Goal: Information Seeking & Learning: Learn about a topic

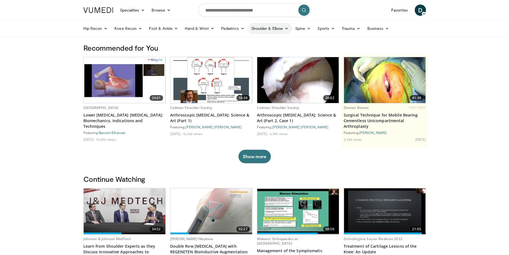
click at [286, 28] on icon at bounding box center [286, 28] width 4 height 4
click at [331, 27] on icon at bounding box center [333, 28] width 4 height 4
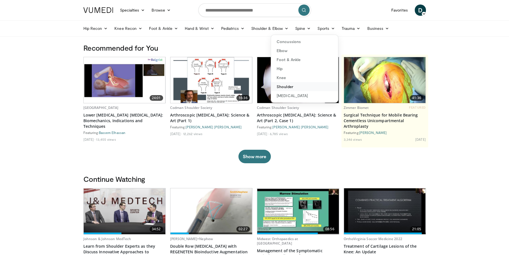
click at [295, 87] on link "Shoulder" at bounding box center [304, 86] width 67 height 9
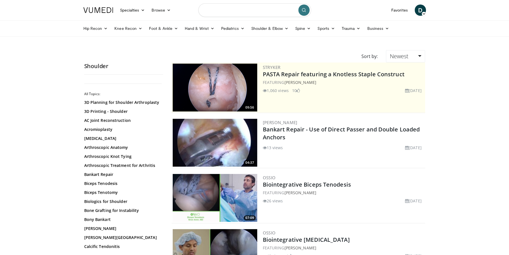
click at [256, 11] on input "Search topics, interventions" at bounding box center [254, 10] width 113 height 14
type input "**********"
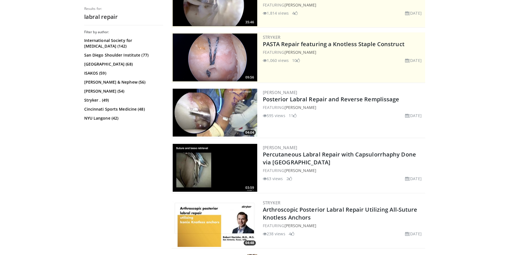
scroll to position [28, 0]
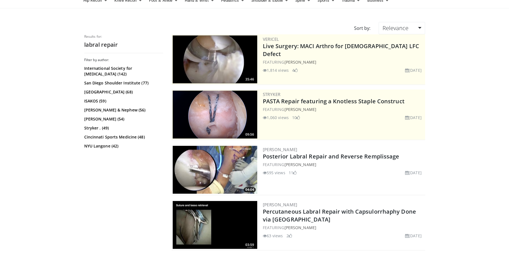
click at [207, 169] on img at bounding box center [215, 170] width 84 height 48
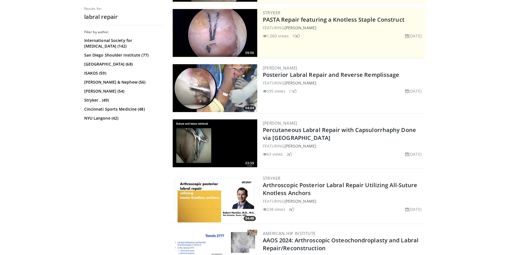
scroll to position [141, 0]
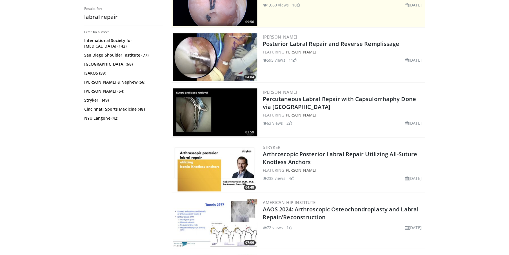
click at [215, 164] on img at bounding box center [215, 168] width 84 height 48
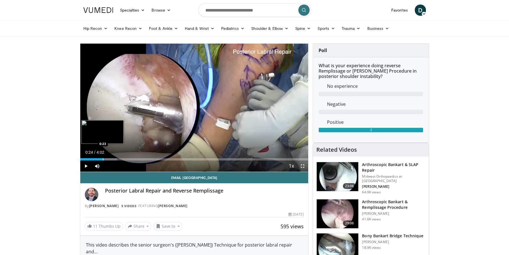
click at [103, 157] on div "Loaded : 16.30% 0:02 0:23" at bounding box center [194, 157] width 228 height 5
click at [113, 157] on div "Loaded : 20.58% 0:34 0:34" at bounding box center [194, 157] width 228 height 5
click at [100, 164] on span "Video Player" at bounding box center [97, 166] width 11 height 11
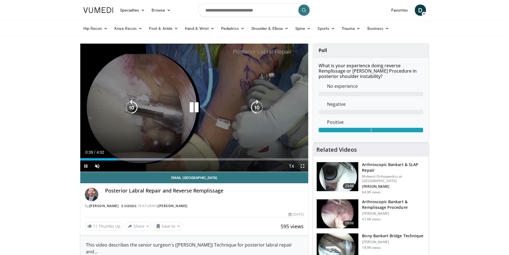
click at [211, 109] on div "Video Player" at bounding box center [194, 107] width 137 height 11
click at [193, 107] on icon "Video Player" at bounding box center [194, 108] width 16 height 16
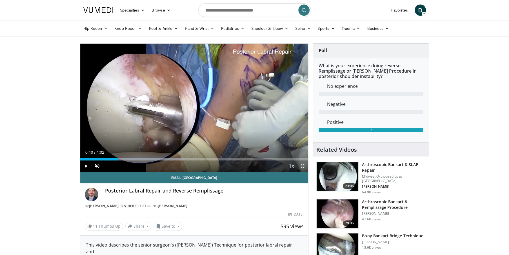
click at [303, 166] on span "Video Player" at bounding box center [302, 166] width 11 height 11
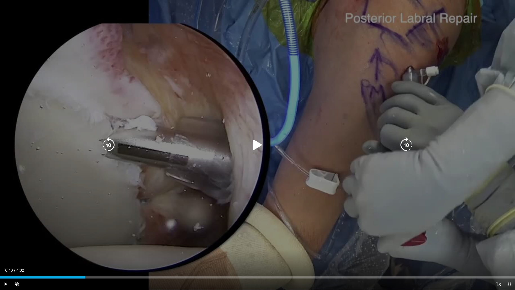
click at [254, 146] on icon "Video Player" at bounding box center [258, 145] width 16 height 16
click at [315, 116] on div "10 seconds Tap to unmute" at bounding box center [257, 145] width 515 height 290
click at [259, 143] on icon "Video Player" at bounding box center [258, 145] width 16 height 16
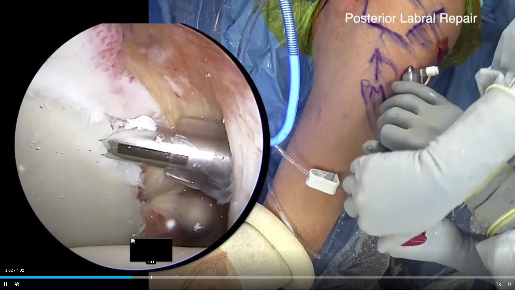
click at [151, 255] on div "Progress Bar" at bounding box center [151, 277] width 1 height 2
click at [173, 255] on div "Current Time 1:11 / Duration 4:02 Pause Skip Backward Skip Forward Unmute Loade…" at bounding box center [257, 284] width 515 height 11
click at [171, 255] on div "Progress Bar" at bounding box center [171, 277] width 1 height 2
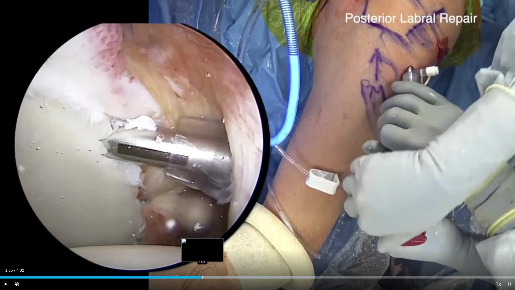
click at [202, 255] on div "Progress Bar" at bounding box center [202, 277] width 1 height 2
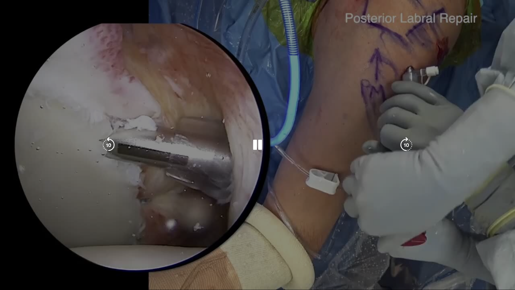
click at [222, 255] on div "10 seconds Tap to unmute" at bounding box center [257, 145] width 515 height 290
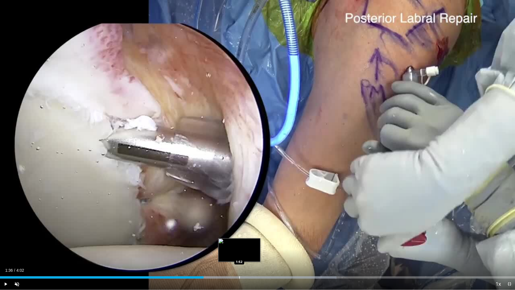
click at [239, 255] on div "Progress Bar" at bounding box center [239, 277] width 1 height 2
click at [251, 255] on div "Progress Bar" at bounding box center [250, 277] width 1 height 2
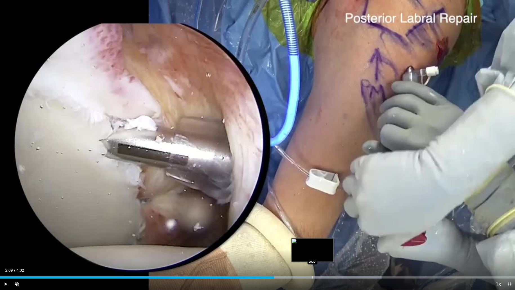
click at [312, 255] on div "Loaded : 74.08% 2:09 2:27" at bounding box center [257, 275] width 515 height 5
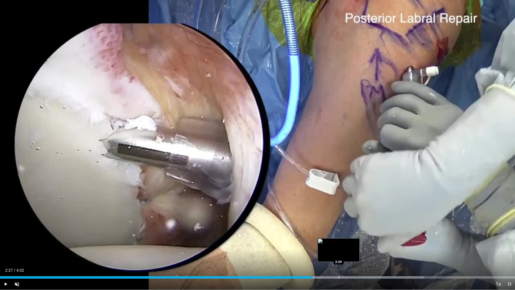
click at [339, 255] on div "Progress Bar" at bounding box center [339, 277] width 1 height 2
click at [361, 255] on div "Current Time 2:39 / Duration 4:02 Play Skip Backward Skip Forward Unmute Loaded…" at bounding box center [257, 284] width 515 height 11
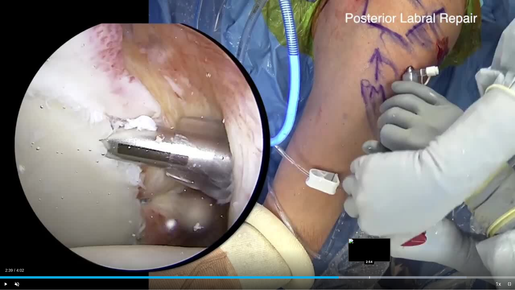
click at [369, 255] on div "Progress Bar" at bounding box center [369, 277] width 1 height 2
click at [511, 255] on span "Video Player" at bounding box center [509, 284] width 11 height 11
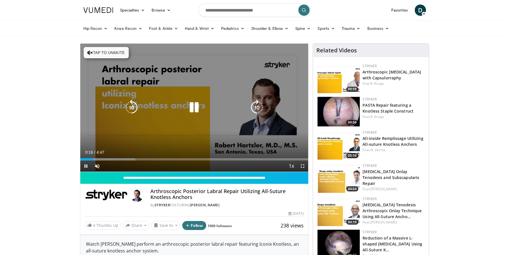
click at [192, 108] on icon "Video Player" at bounding box center [194, 108] width 16 height 16
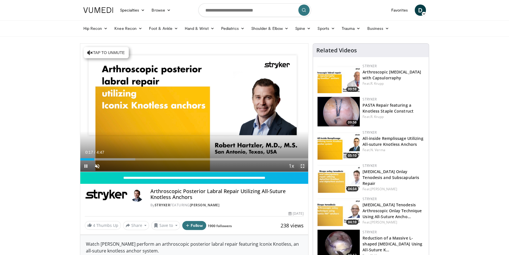
click at [303, 166] on span "Video Player" at bounding box center [302, 166] width 11 height 11
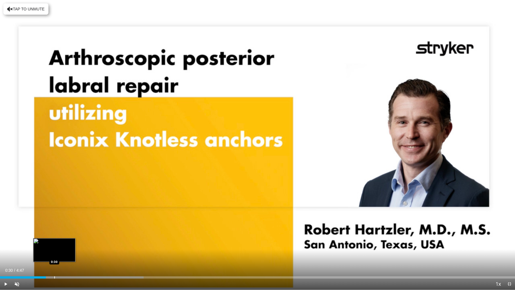
click at [54, 255] on div "Progress Bar" at bounding box center [54, 277] width 1 height 2
click at [67, 255] on div "Progress Bar" at bounding box center [67, 277] width 1 height 2
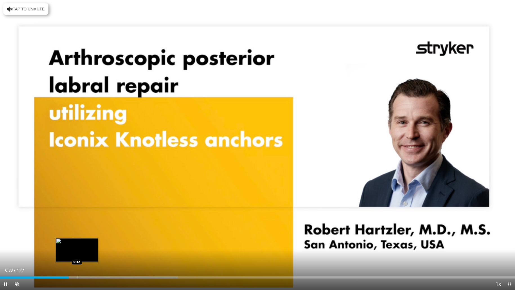
click at [77, 255] on div "Progress Bar" at bounding box center [77, 277] width 1 height 2
click at [86, 255] on div "Progress Bar" at bounding box center [86, 277] width 1 height 2
click at [85, 255] on div "0:50" at bounding box center [45, 277] width 90 height 2
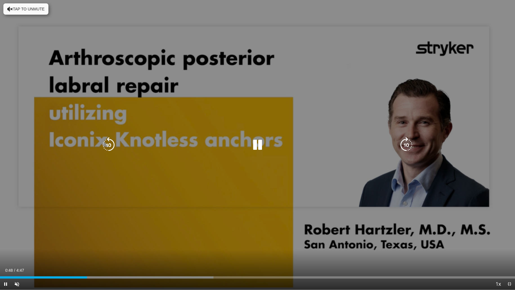
click at [108, 179] on div "10 seconds Tap to unmute" at bounding box center [257, 145] width 515 height 290
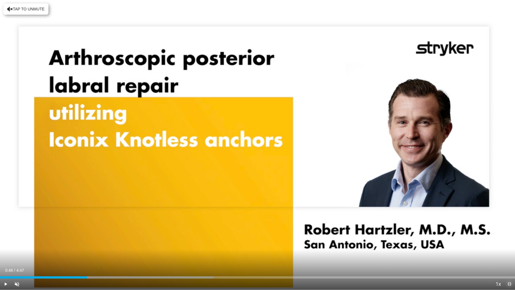
click at [508, 255] on span "Video Player" at bounding box center [509, 284] width 11 height 11
